Goal: Transaction & Acquisition: Purchase product/service

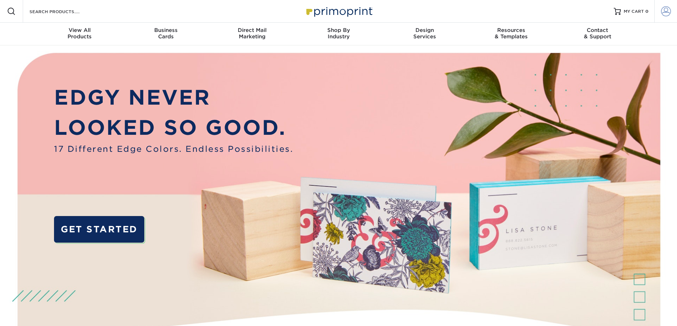
type input "jill@mhbchurch.com"
click at [664, 12] on span at bounding box center [666, 11] width 10 height 10
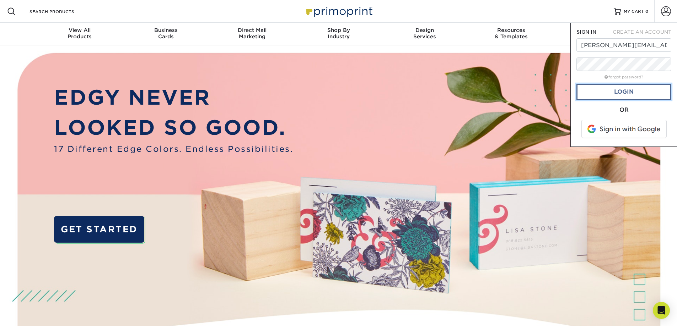
click at [626, 94] on link "Login" at bounding box center [623, 92] width 95 height 16
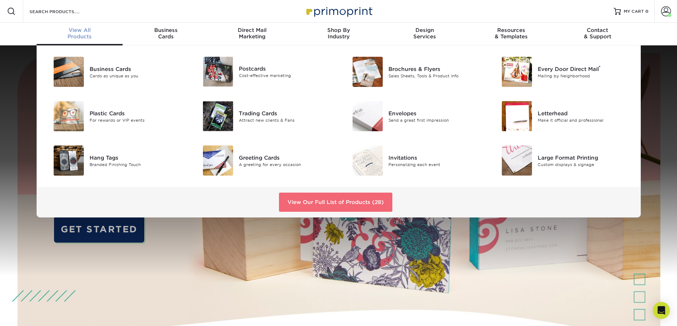
click at [342, 209] on link "View Our Full List of Products (28)" at bounding box center [335, 202] width 113 height 19
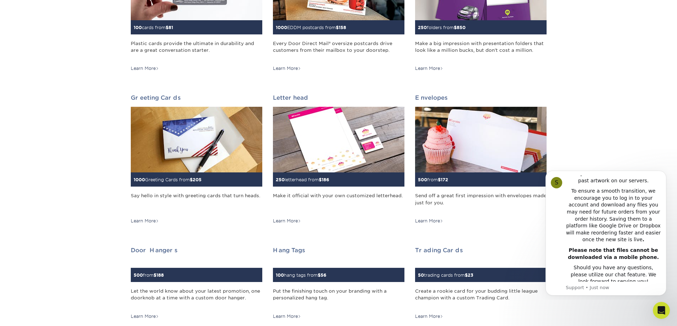
scroll to position [391, 0]
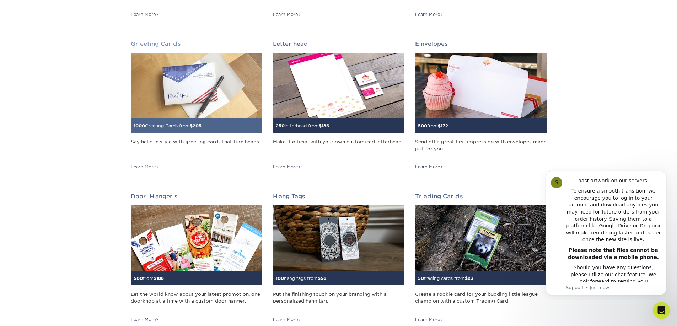
click at [162, 140] on div "Say hello in style with greeting cards that turn heads." at bounding box center [196, 149] width 131 height 21
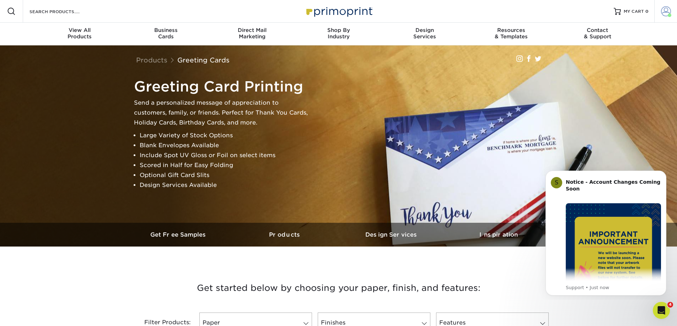
click at [666, 18] on link "Account" at bounding box center [665, 11] width 23 height 23
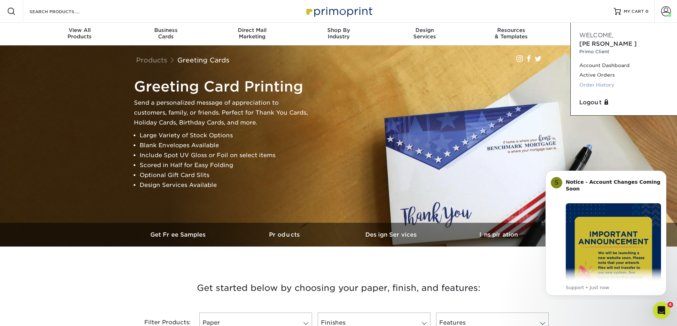
click at [609, 80] on link "Order History" at bounding box center [623, 85] width 89 height 10
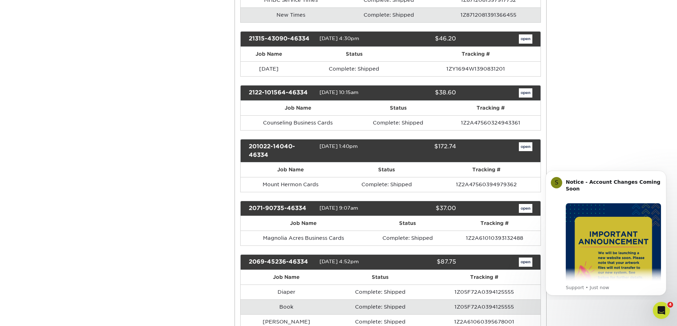
scroll to position [1847, 0]
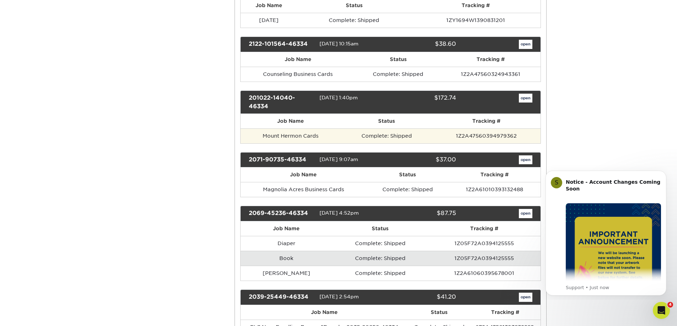
click at [507, 144] on td "1Z2A47560394979362" at bounding box center [486, 136] width 108 height 15
click at [381, 142] on td "Complete: Shipped" at bounding box center [387, 136] width 92 height 15
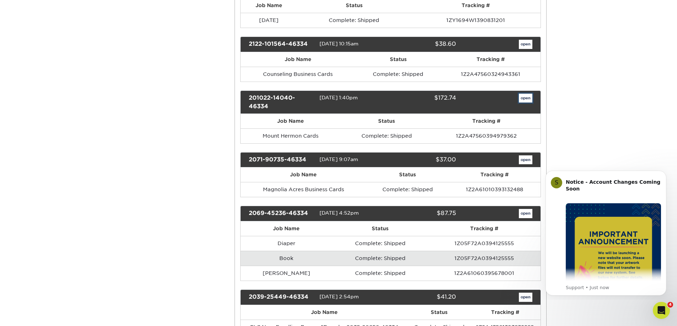
click at [523, 103] on link "open" at bounding box center [525, 98] width 13 height 9
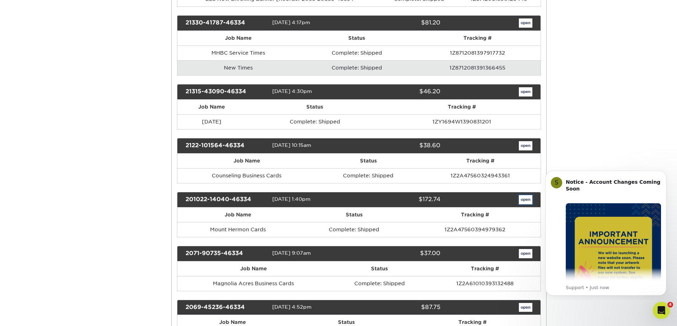
scroll to position [0, 0]
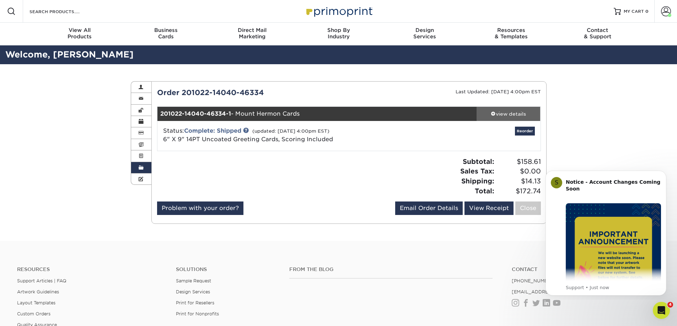
click at [512, 112] on div "view details" at bounding box center [508, 113] width 64 height 7
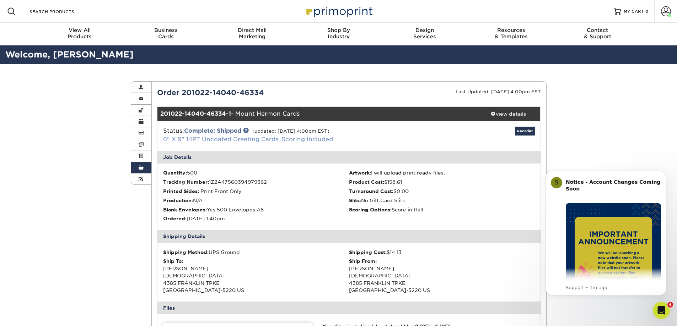
click at [237, 140] on link "6" X 9" 14PT Uncoated Greeting Cards, Scoring Included" at bounding box center [248, 139] width 170 height 7
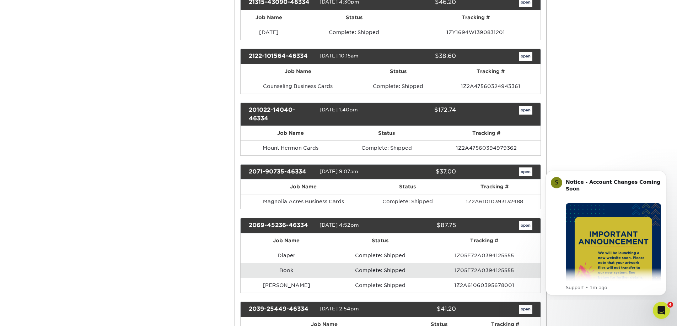
scroll to position [1847, 0]
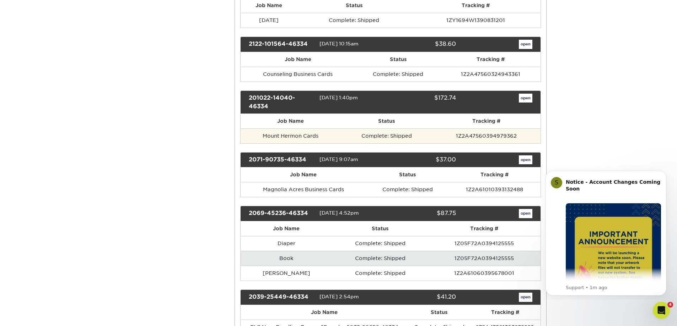
click at [307, 144] on td "Mount Hermon Cards" at bounding box center [290, 136] width 100 height 15
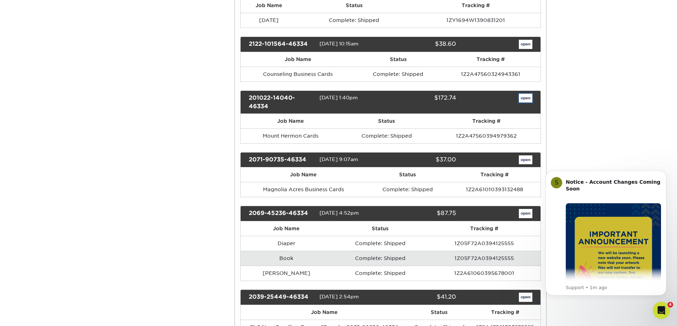
click at [525, 103] on link "open" at bounding box center [525, 98] width 13 height 9
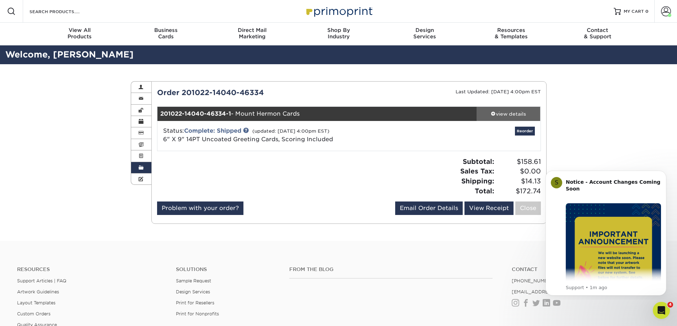
click at [504, 114] on div "view details" at bounding box center [508, 113] width 64 height 7
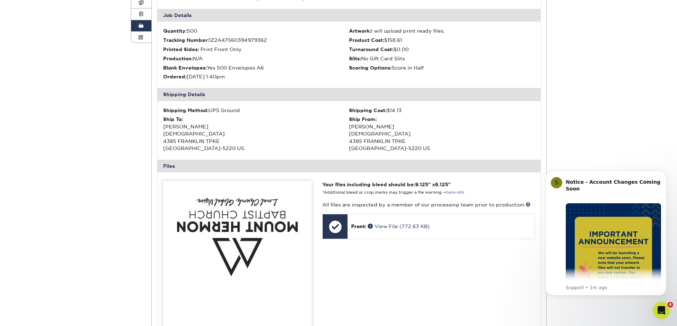
scroll to position [107, 0]
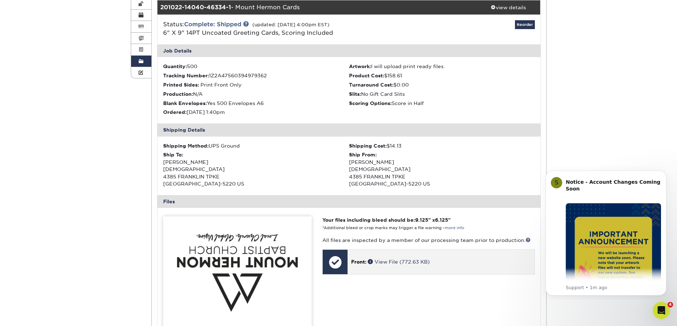
click at [385, 259] on p "Front: View File (772.63 KB)" at bounding box center [440, 262] width 179 height 7
click at [372, 263] on span at bounding box center [371, 261] width 7 height 5
click at [525, 26] on link "Reorder" at bounding box center [525, 24] width 20 height 9
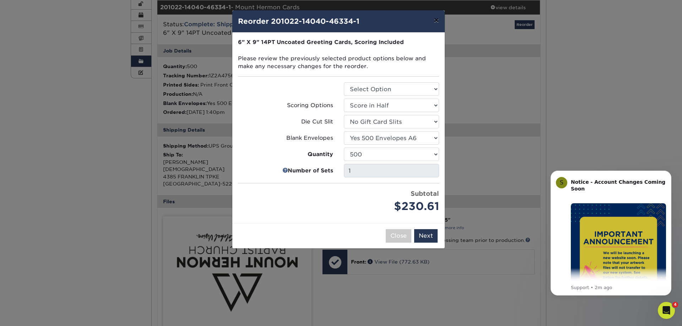
click at [437, 21] on button "×" at bounding box center [436, 20] width 16 height 20
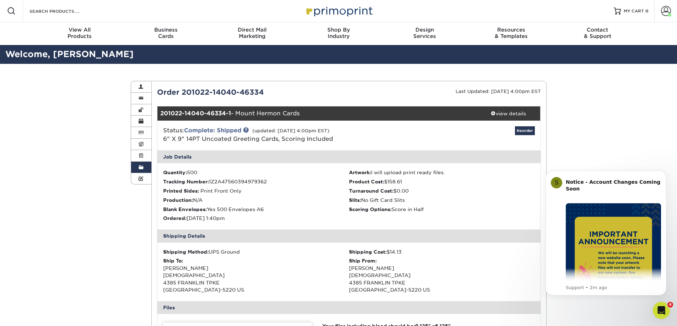
scroll to position [0, 0]
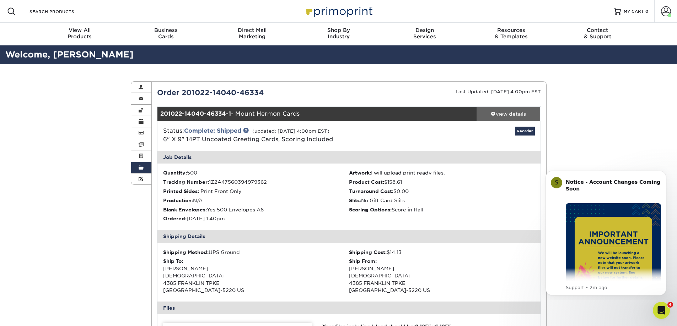
click at [504, 110] on link "view details" at bounding box center [508, 114] width 64 height 14
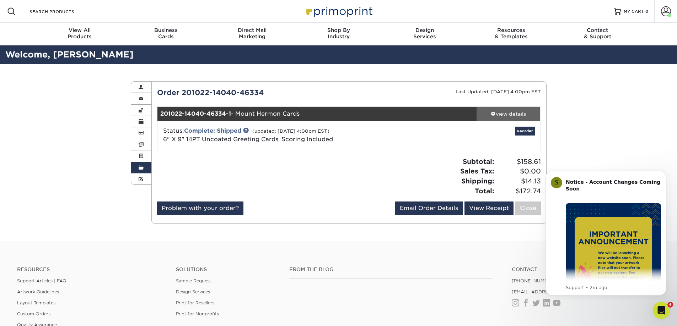
click at [502, 114] on div "view details" at bounding box center [508, 113] width 64 height 7
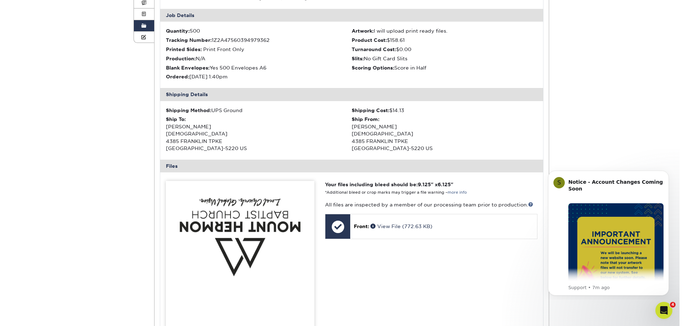
scroll to position [107, 0]
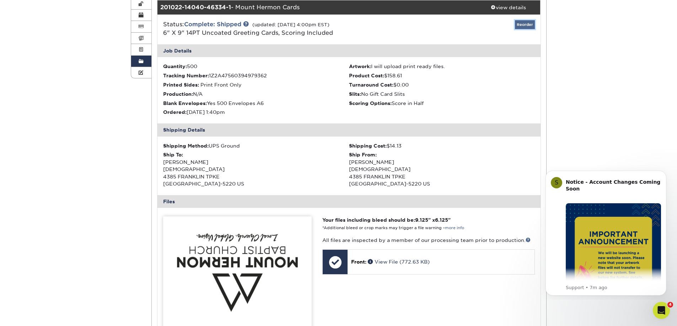
click at [530, 21] on link "Reorder" at bounding box center [525, 24] width 20 height 9
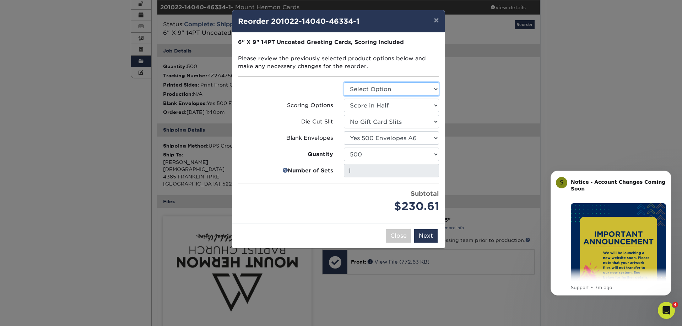
click at [412, 89] on select "Select Option Greeting Cards" at bounding box center [391, 88] width 95 height 13
select select "b7f8198f-f281-4438-a52e-cd7a5c5c0cfc"
click at [344, 82] on select "Select Option Greeting Cards" at bounding box center [391, 88] width 95 height 13
click at [369, 88] on select "Select Option Greeting Cards" at bounding box center [391, 88] width 95 height 13
drag, startPoint x: 374, startPoint y: 88, endPoint x: 379, endPoint y: 88, distance: 5.0
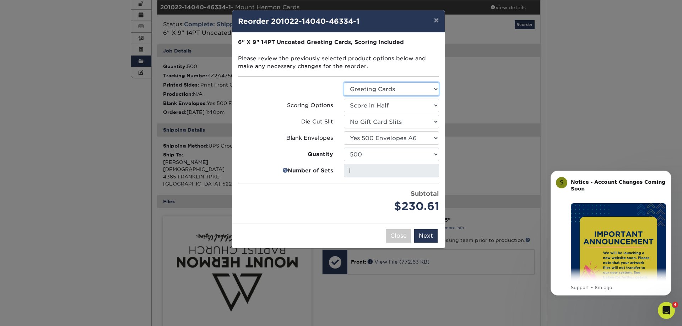
click at [374, 88] on select "Select Option Greeting Cards" at bounding box center [391, 88] width 95 height 13
click at [427, 240] on button "Next" at bounding box center [425, 235] width 23 height 13
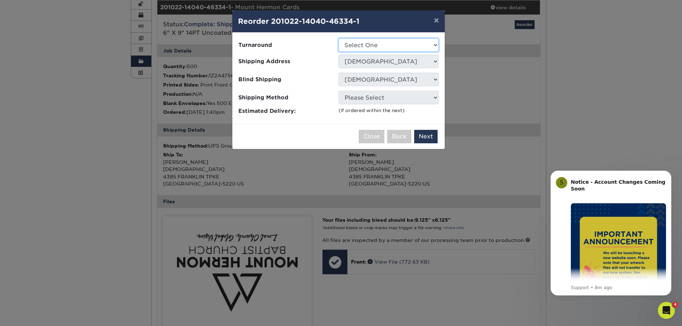
click at [420, 47] on select "Select One 2-4 Business Days 2 Day Next Business Day" at bounding box center [389, 44] width 100 height 13
select select "8f3a7176-6f0b-4c8b-bbc2-ef73249102e0"
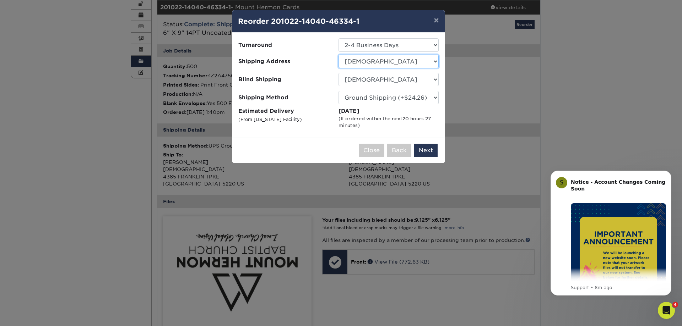
click at [394, 61] on select "Select One Chloe's Church Home" at bounding box center [389, 61] width 100 height 13
click at [417, 81] on select "No Blind Shipping Chloe's Church Home" at bounding box center [389, 79] width 100 height 13
click at [417, 102] on select "Please Select Ground Shipping (+$24.26) 3 Day Shipping Service (+$31.29) 2 Day …" at bounding box center [389, 97] width 100 height 13
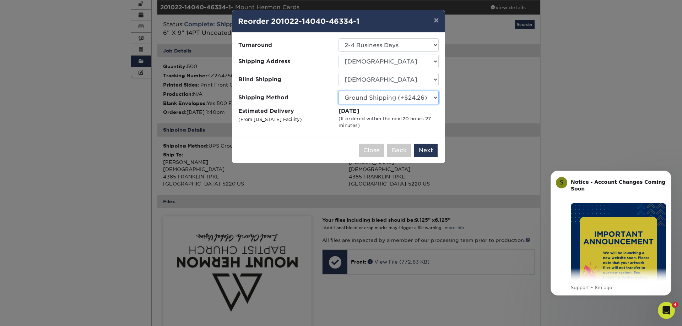
click at [417, 102] on select "Please Select Ground Shipping (+$24.26) 3 Day Shipping Service (+$31.29) 2 Day …" at bounding box center [389, 97] width 100 height 13
click at [426, 154] on button "Next" at bounding box center [425, 150] width 23 height 13
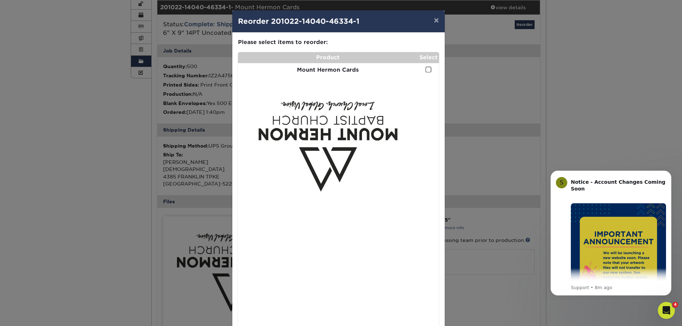
click at [426, 70] on span at bounding box center [429, 69] width 6 height 7
click at [0, 0] on input "checkbox" at bounding box center [0, 0] width 0 height 0
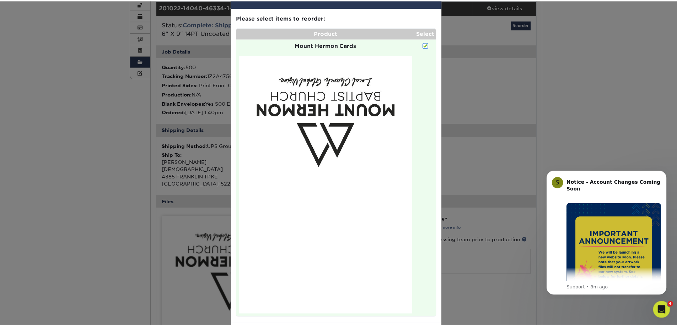
scroll to position [58, 0]
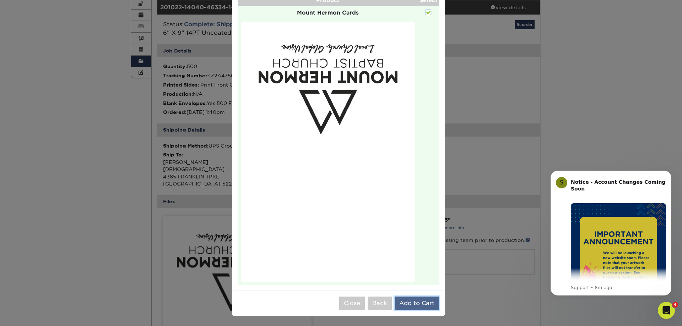
click at [418, 300] on button "Add to Cart" at bounding box center [417, 303] width 44 height 13
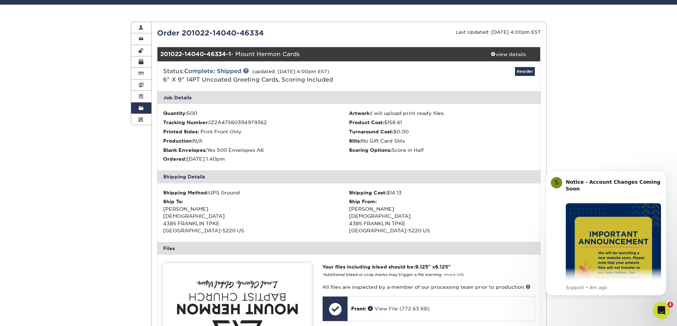
scroll to position [0, 0]
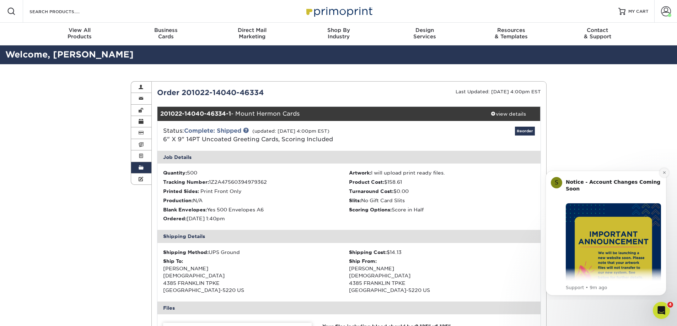
click at [665, 175] on icon "Dismiss notification" at bounding box center [664, 173] width 4 height 4
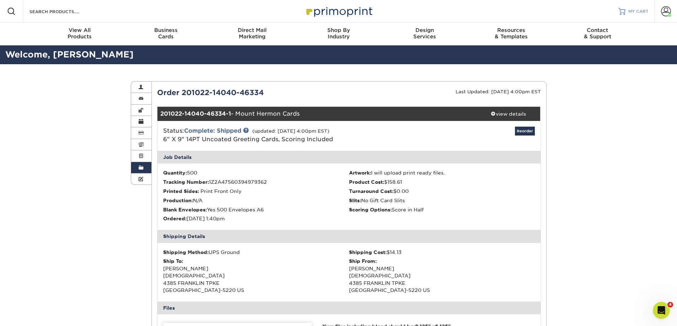
click at [631, 13] on span "MY CART" at bounding box center [638, 12] width 20 height 6
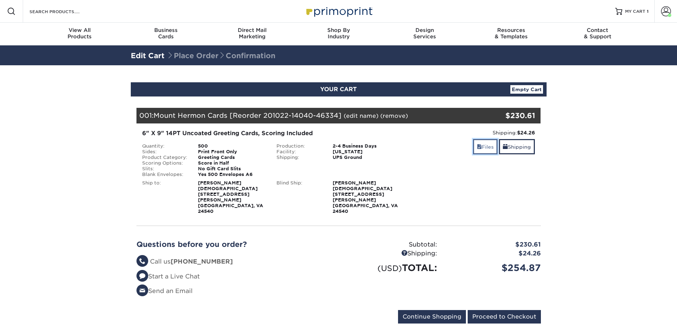
click at [491, 148] on link "Files" at bounding box center [485, 146] width 25 height 15
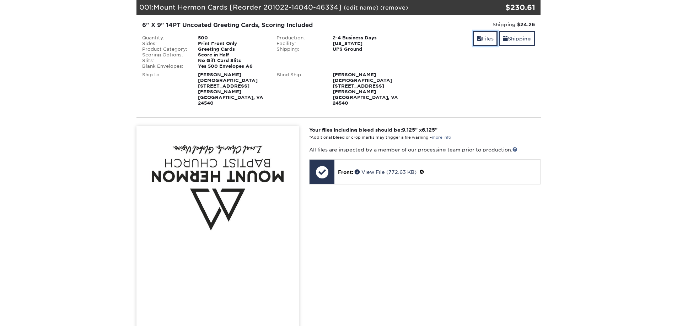
scroll to position [71, 0]
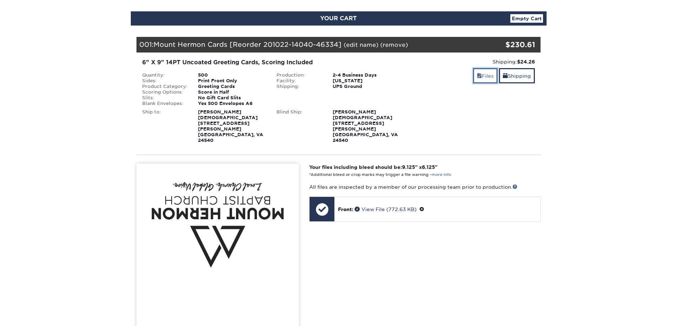
click at [486, 80] on link "Files" at bounding box center [485, 75] width 25 height 15
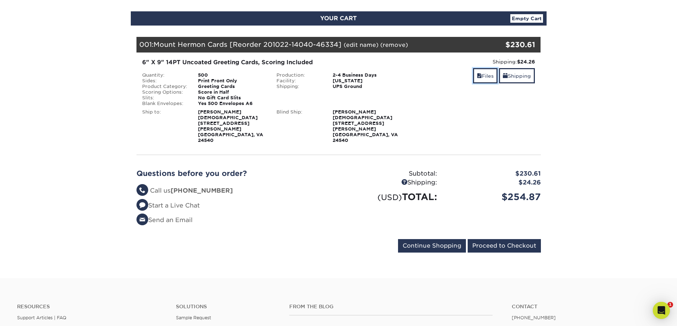
scroll to position [0, 0]
click at [530, 79] on link "Shipping" at bounding box center [517, 75] width 36 height 15
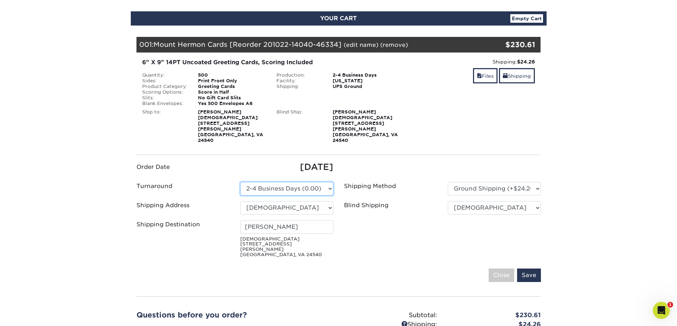
click at [329, 185] on select "Please Select 2 Business Days (0.00) 2-4 Business Days (0.00) Next Business Day…" at bounding box center [286, 188] width 93 height 13
select select "154a03d7-b27c-4793-a695-9936cf885fab"
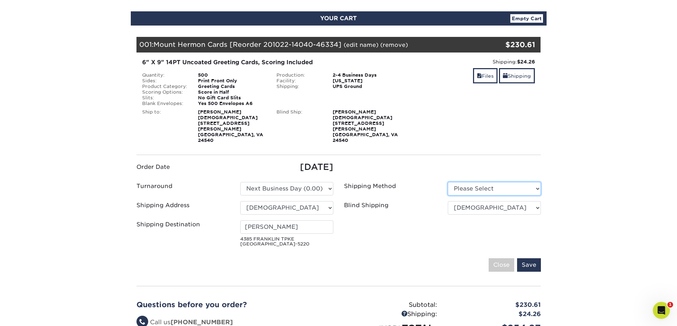
click at [476, 187] on select "Please Select Ground Shipping (+$24.26) 3 Day Shipping Service (+$31.29)" at bounding box center [494, 188] width 93 height 13
select select "03"
click at [448, 182] on select "Please Select Ground Shipping (+$24.26) 3 Day Shipping Service (+$31.29)" at bounding box center [494, 188] width 93 height 13
click at [592, 183] on section "YOUR CART Empty Cart Your Cart is Empty View Account Active Orders Order Histor…" at bounding box center [338, 202] width 677 height 416
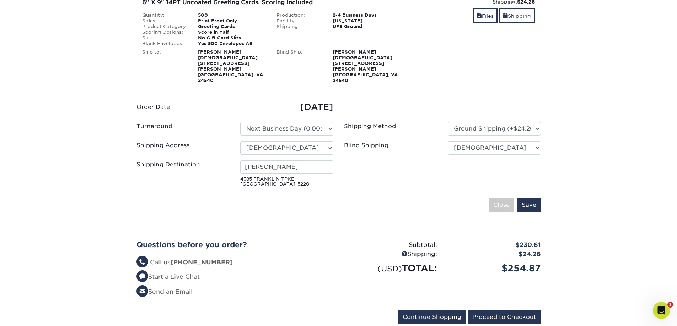
scroll to position [284, 0]
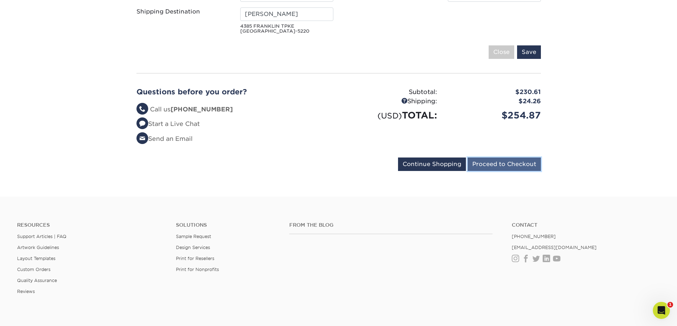
click at [512, 162] on input "Proceed to Checkout" at bounding box center [503, 164] width 73 height 13
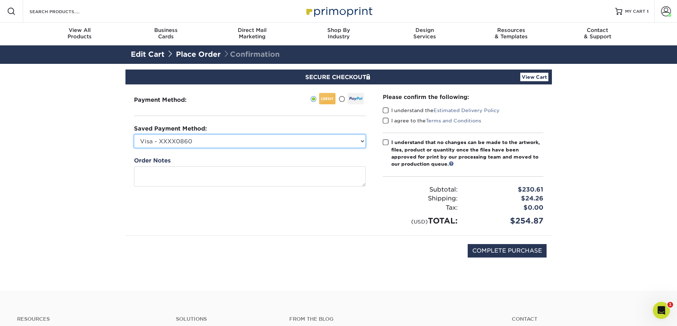
click at [356, 141] on select "Visa - XXXX0860 Visa - XXXX0829 Visa - XXXX5583 New Credit Card" at bounding box center [250, 141] width 232 height 13
select select "66884"
click at [134, 135] on select "Visa - XXXX0860 Visa - XXXX0829 Visa - XXXX5583 New Credit Card" at bounding box center [250, 141] width 232 height 13
click at [385, 110] on span at bounding box center [386, 110] width 6 height 7
click at [0, 0] on input "I understand the Estimated Delivery Policy" at bounding box center [0, 0] width 0 height 0
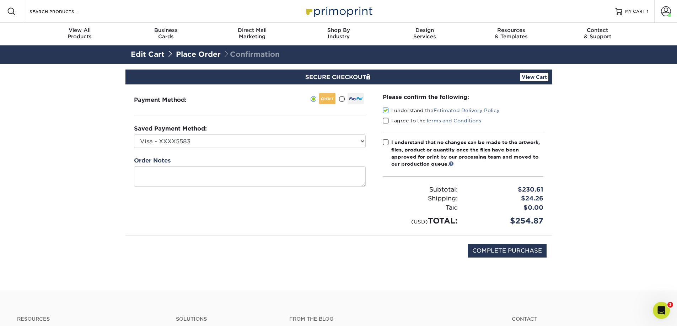
click at [387, 122] on span at bounding box center [386, 121] width 6 height 7
click at [0, 0] on input "I agree to the Terms and Conditions" at bounding box center [0, 0] width 0 height 0
click at [385, 140] on span at bounding box center [386, 142] width 6 height 7
click at [0, 0] on input "I understand that no changes can be made to the artwork, files, product or quan…" at bounding box center [0, 0] width 0 height 0
click at [524, 254] on input "COMPLETE PURCHASE" at bounding box center [506, 250] width 79 height 13
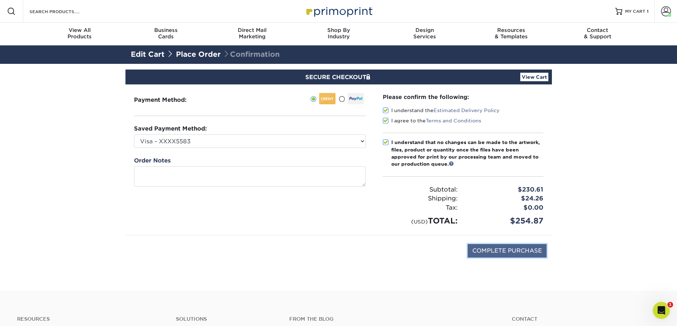
type input "PROCESSING, PLEASE WAIT..."
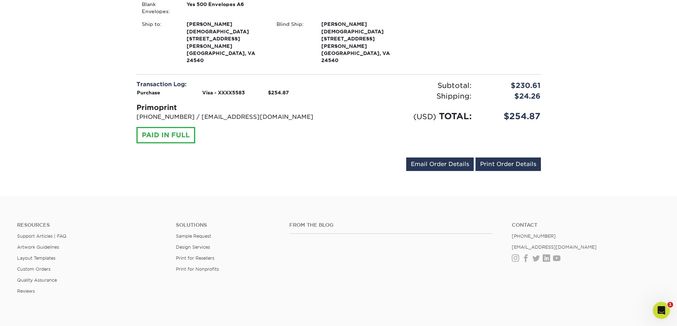
scroll to position [249, 0]
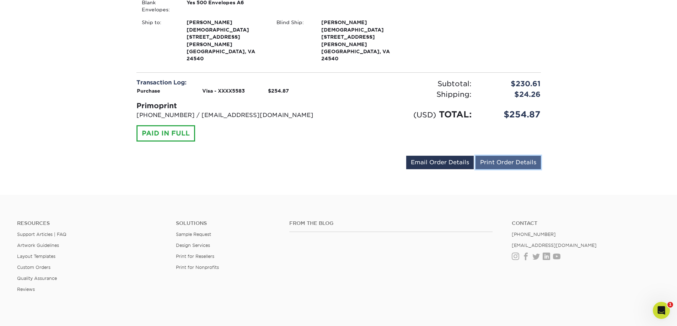
click at [503, 156] on link "Print Order Details" at bounding box center [507, 162] width 65 height 13
click at [529, 156] on link "Print Order Details" at bounding box center [507, 162] width 65 height 13
